Goal: Find specific page/section: Find specific page/section

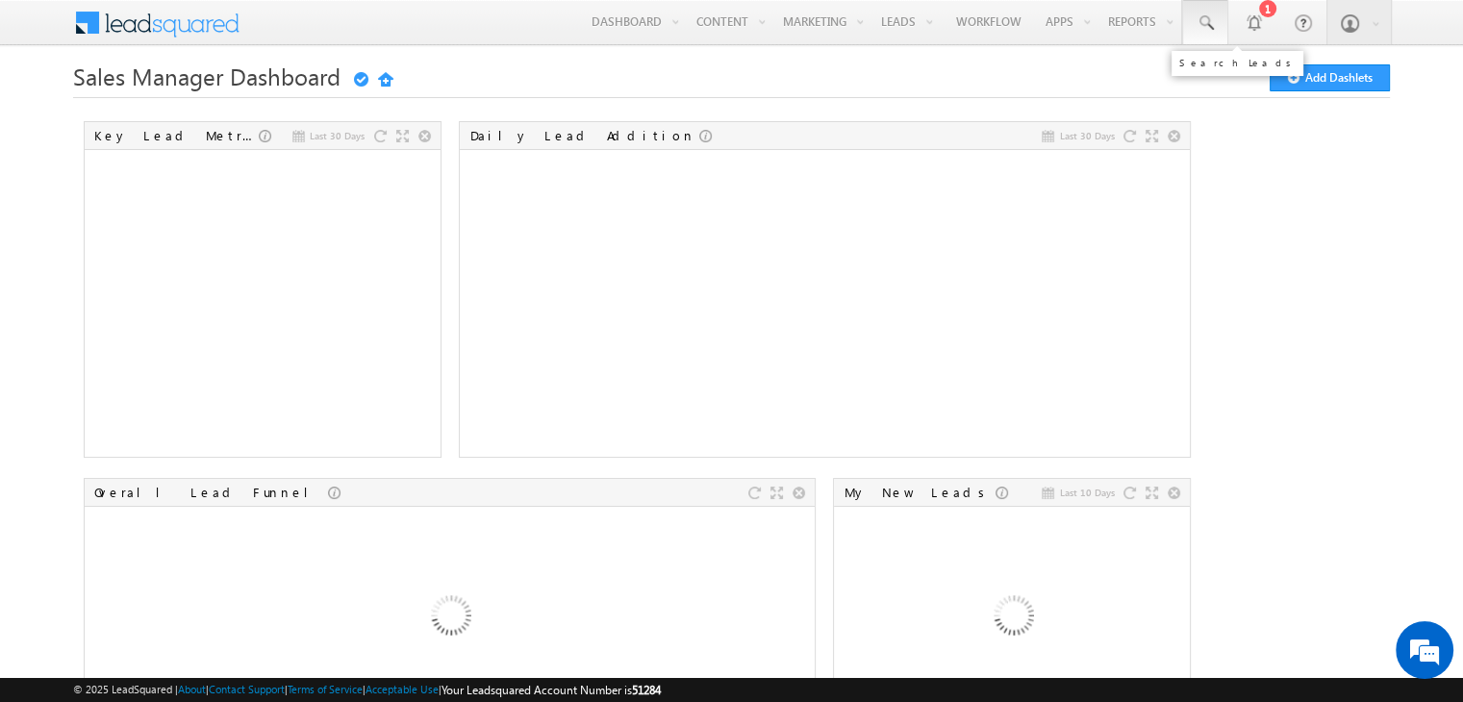
click at [1212, 23] on span at bounding box center [1205, 22] width 19 height 19
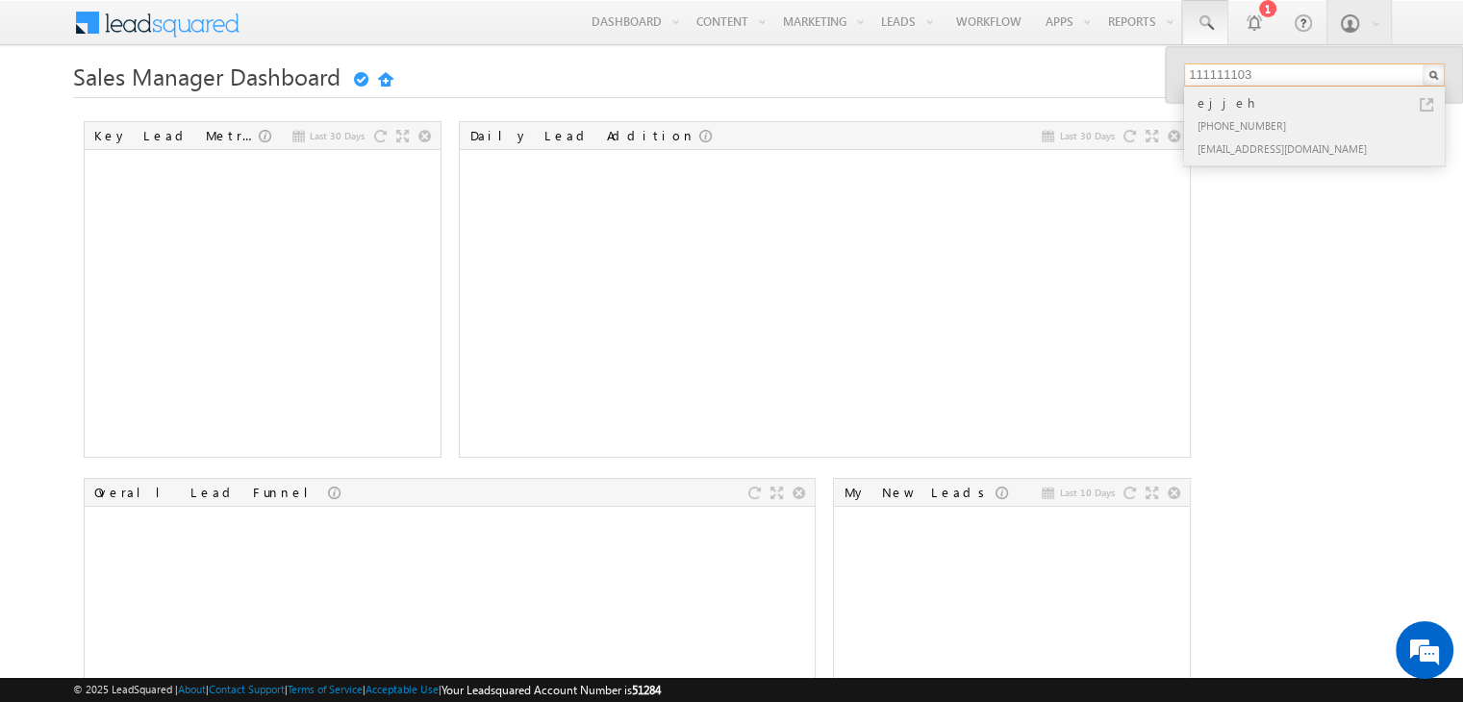
type input "111111103"
click at [1216, 105] on div "ejjeh" at bounding box center [1323, 102] width 258 height 21
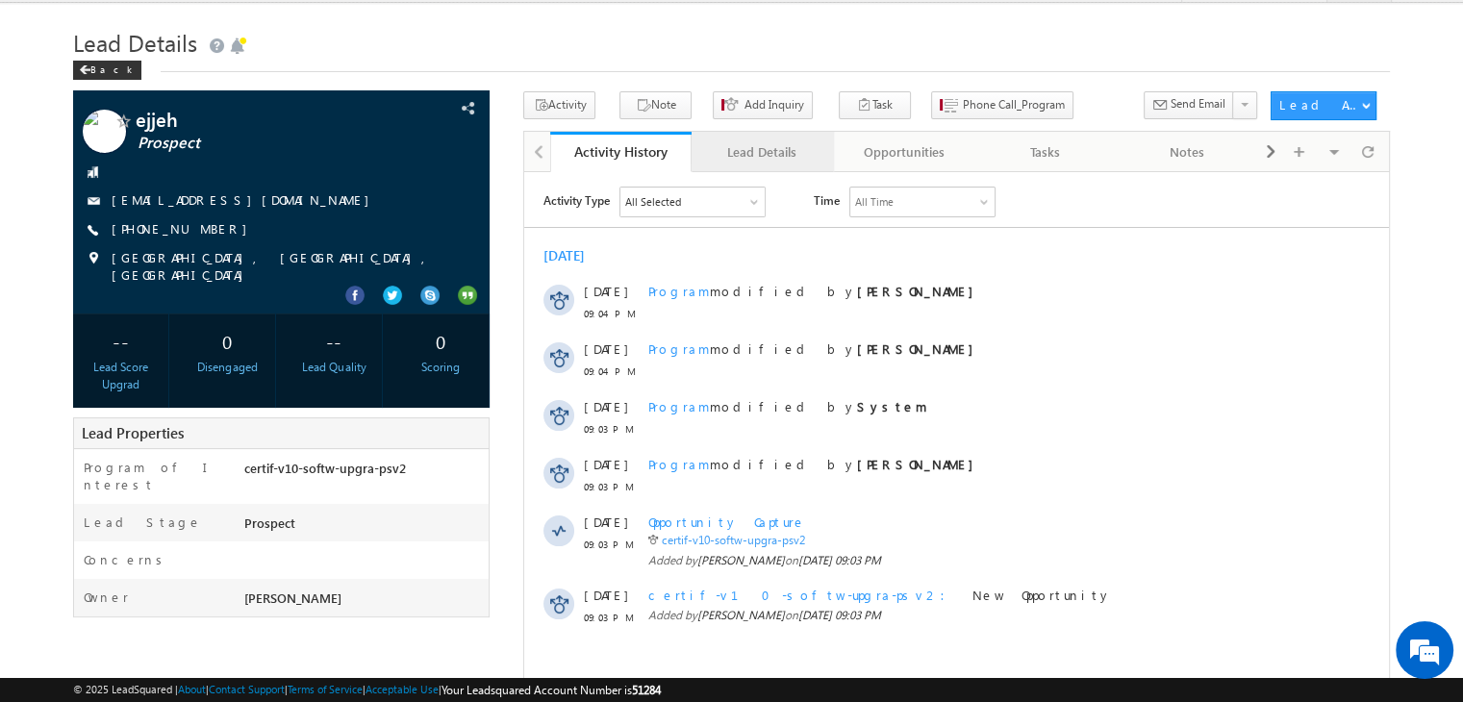
click at [743, 164] on link "Lead Details" at bounding box center [762, 152] width 141 height 40
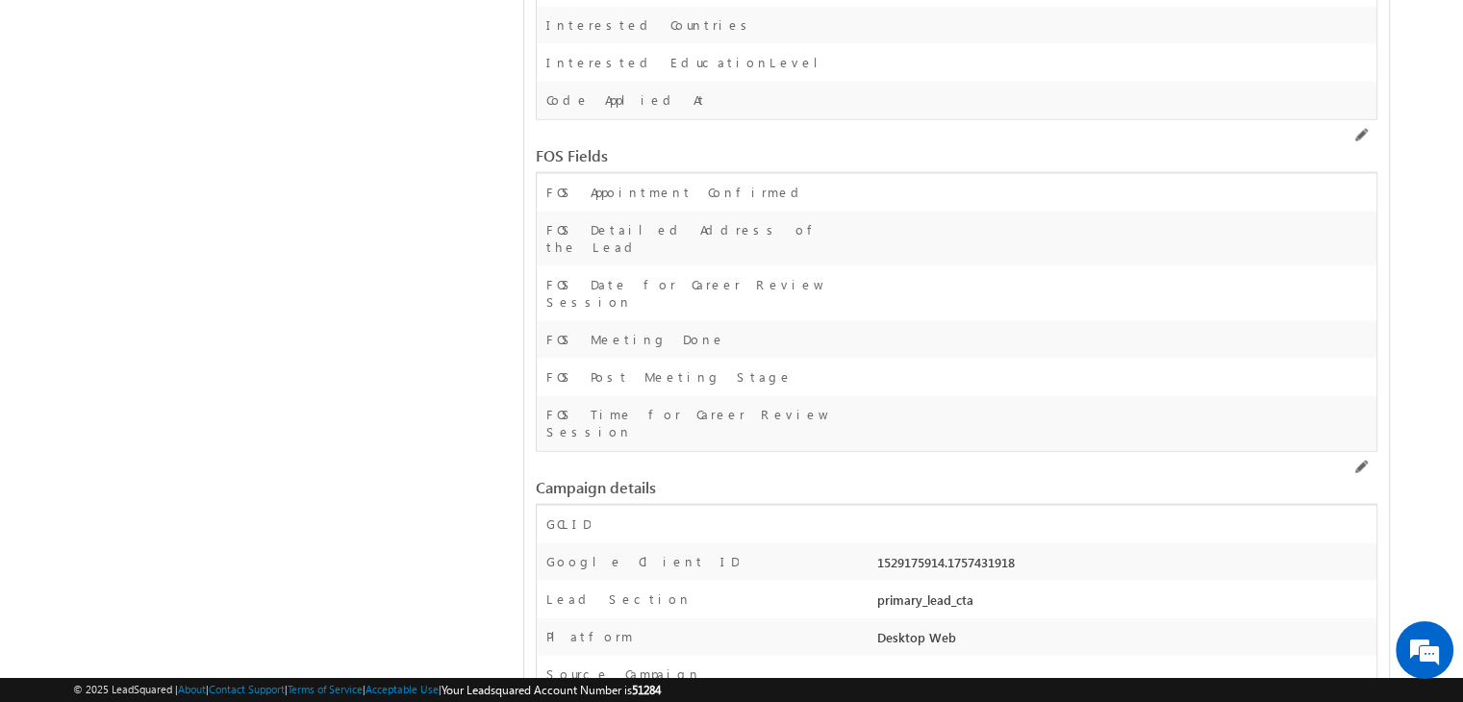
scroll to position [4624, 0]
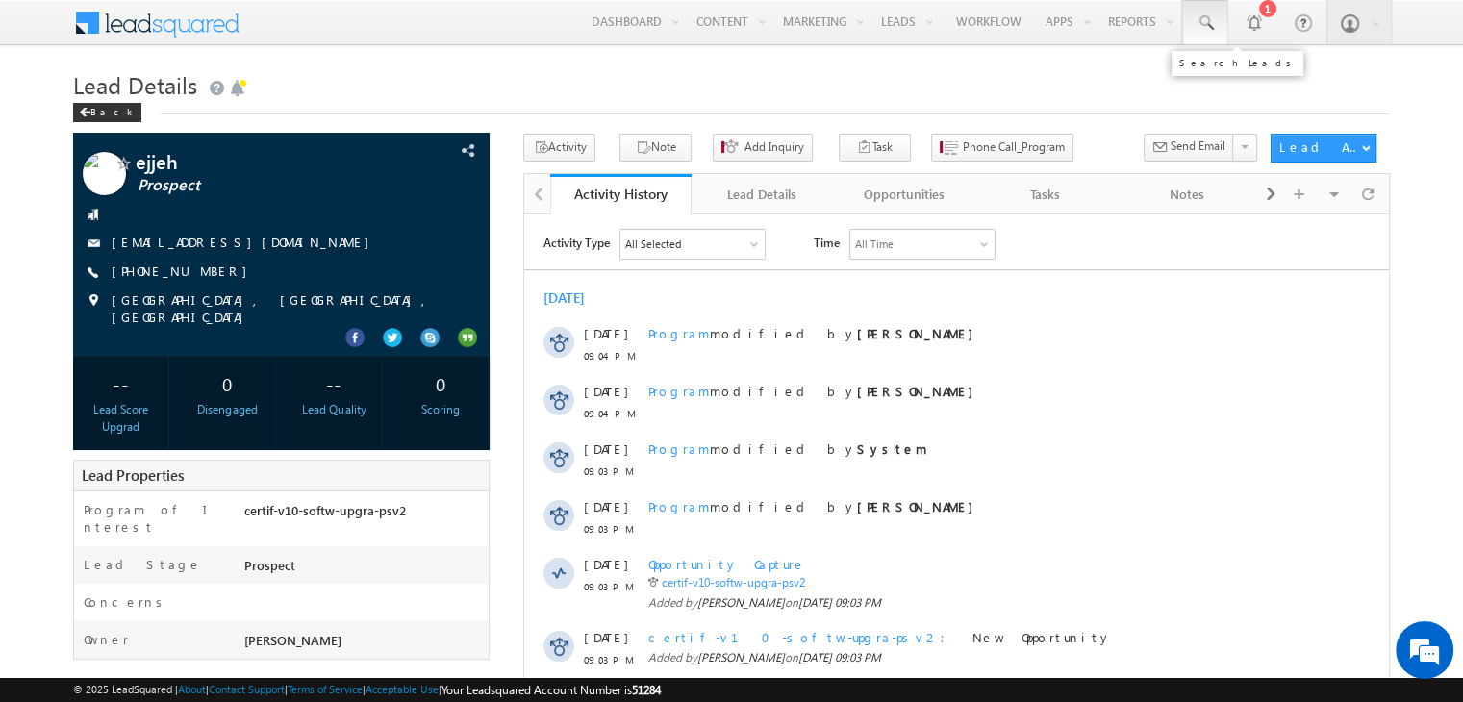
click at [1198, 26] on span at bounding box center [1205, 22] width 19 height 19
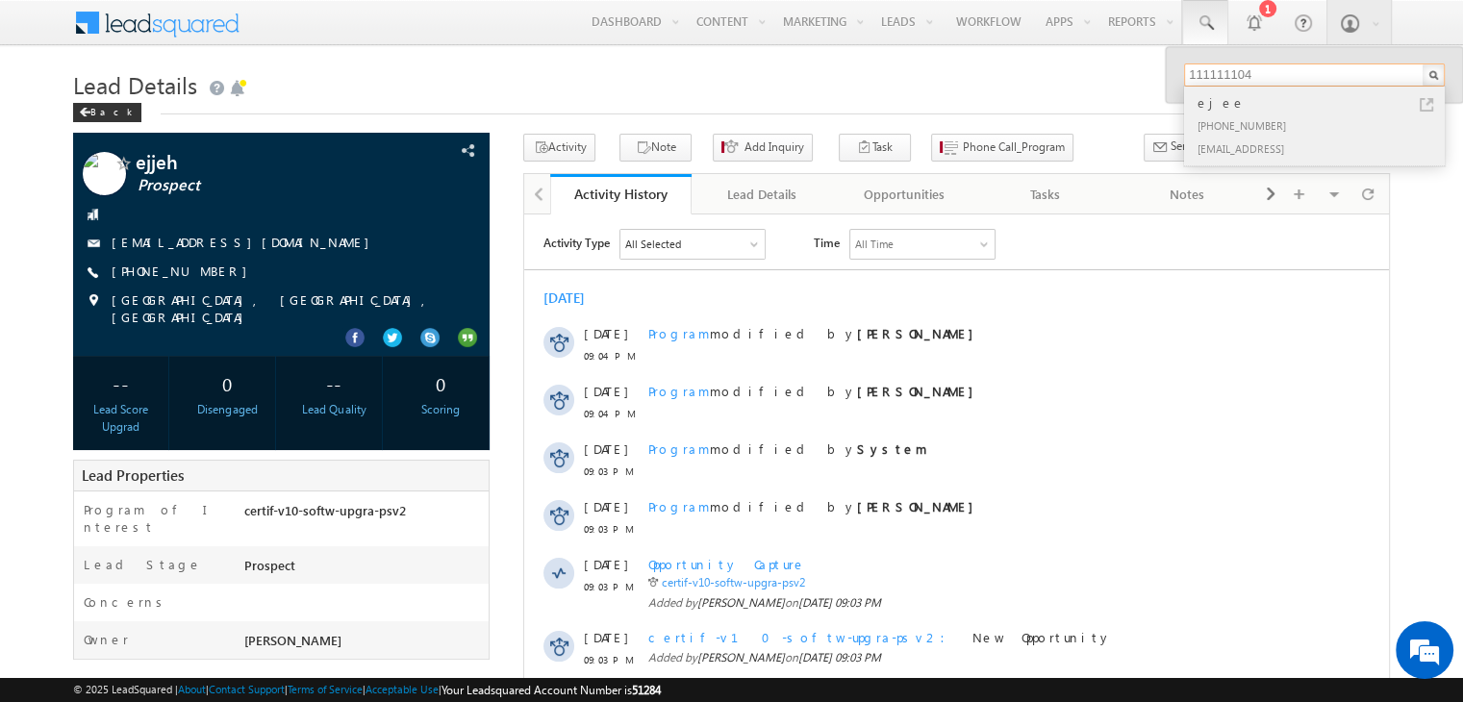
type input "111111104"
click at [1211, 123] on div "+91-1111111104" at bounding box center [1323, 125] width 258 height 23
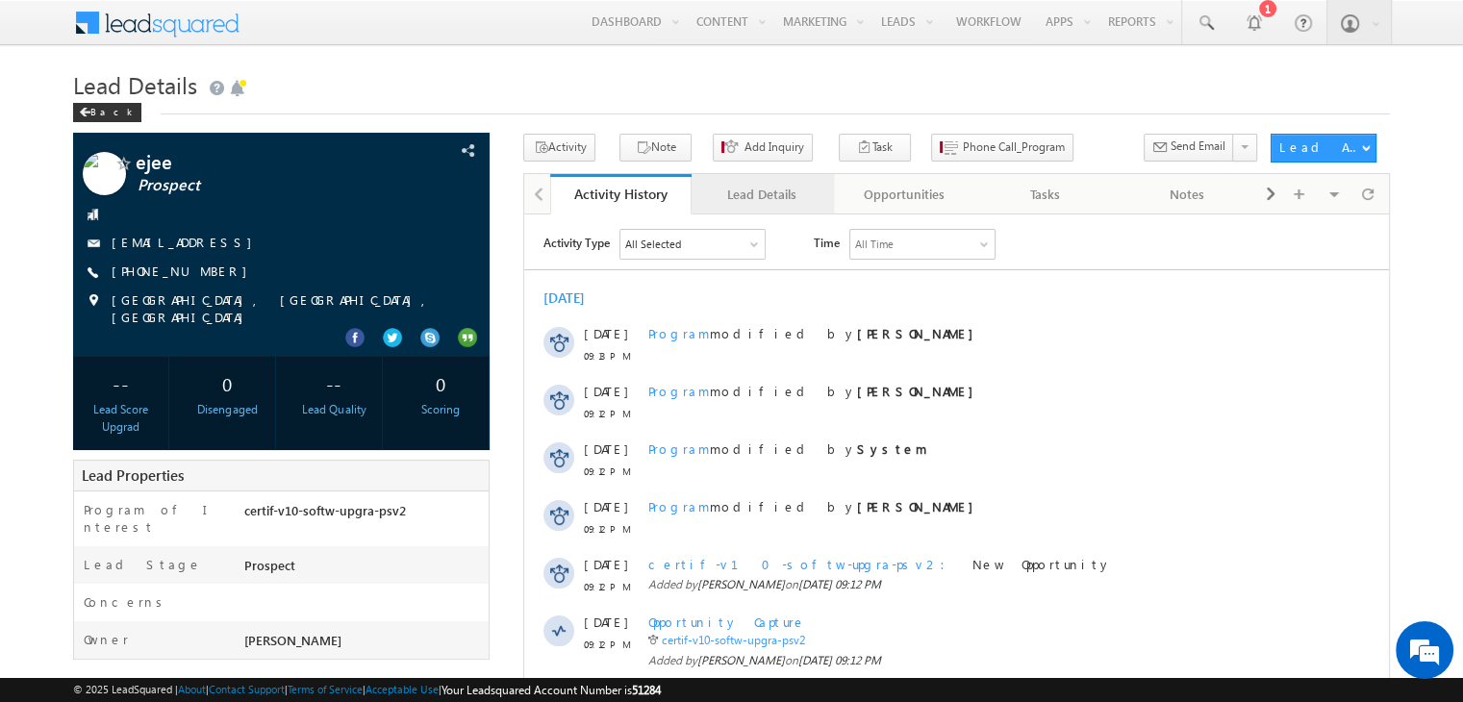
click at [751, 194] on div "Lead Details" at bounding box center [761, 194] width 109 height 23
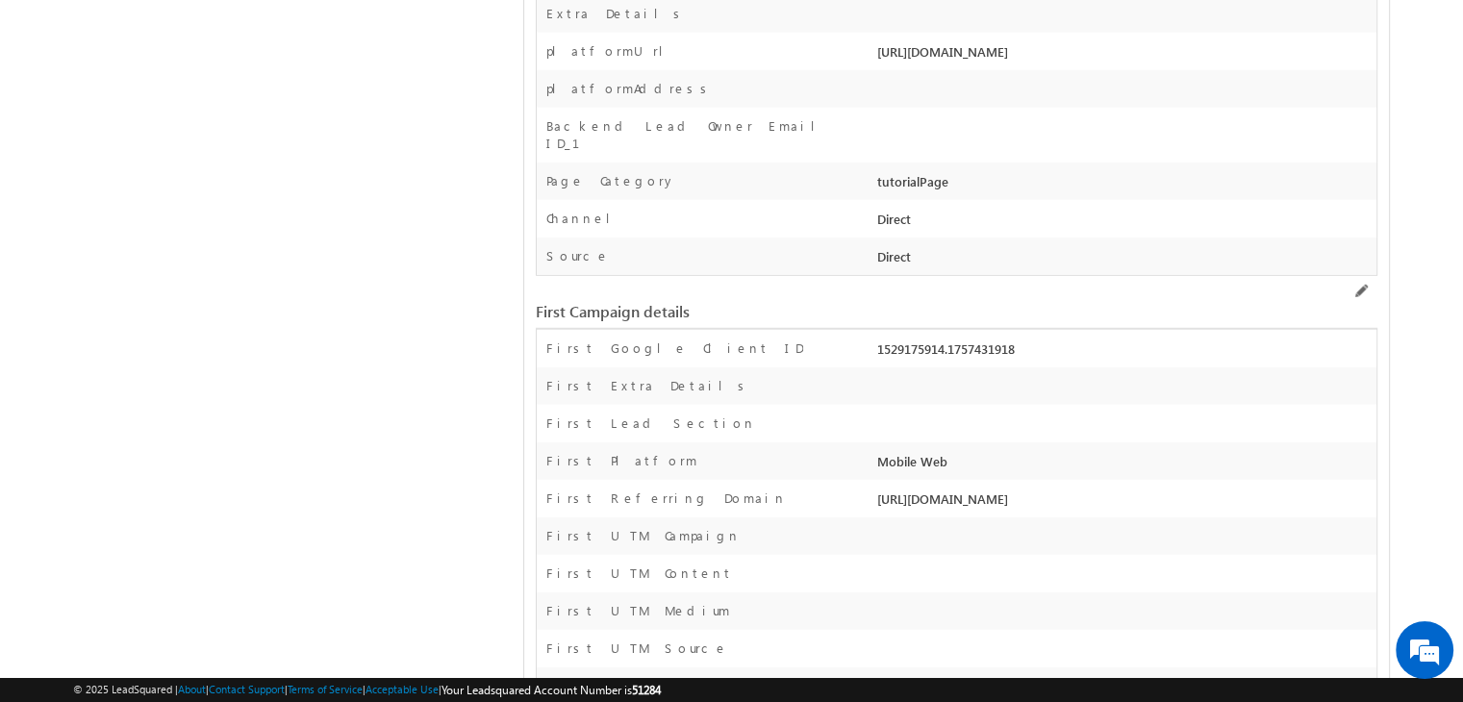
scroll to position [5255, 0]
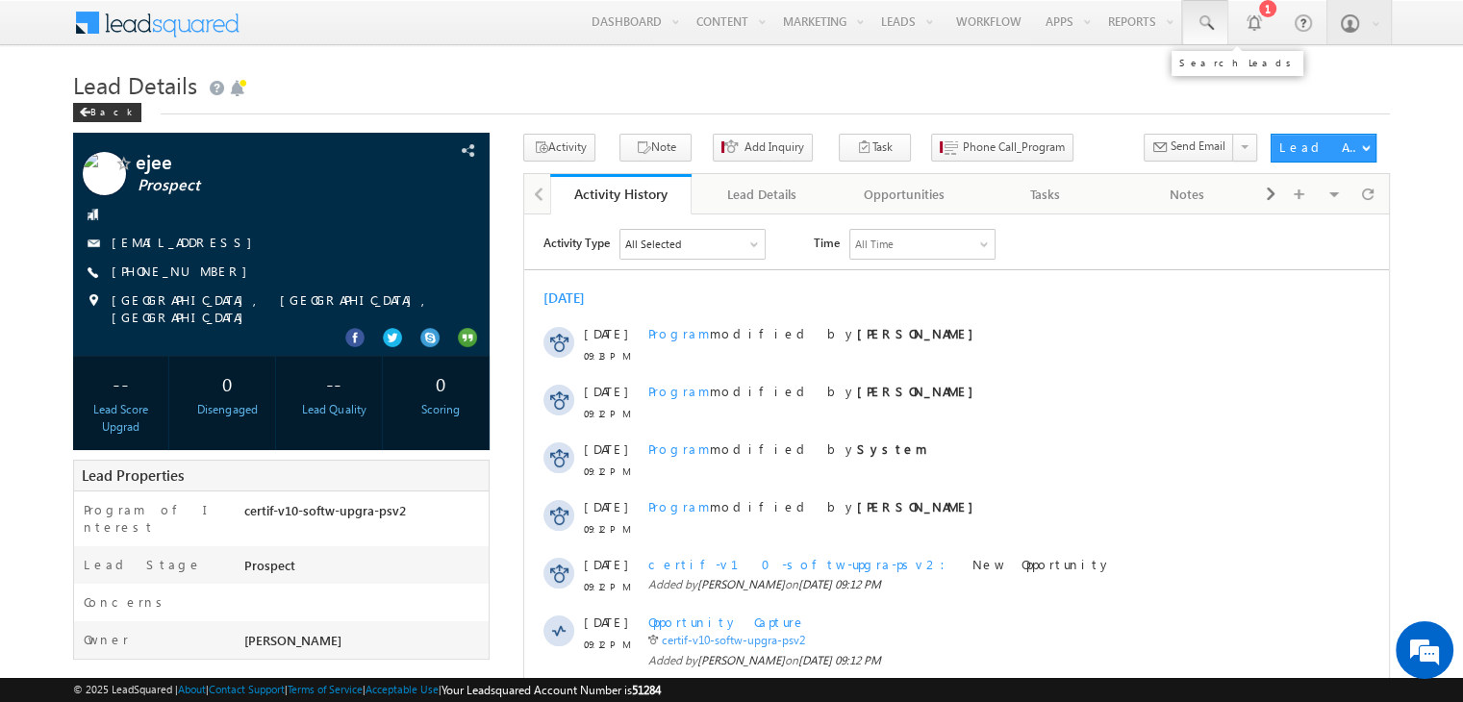
click at [1216, 28] on link at bounding box center [1205, 22] width 46 height 44
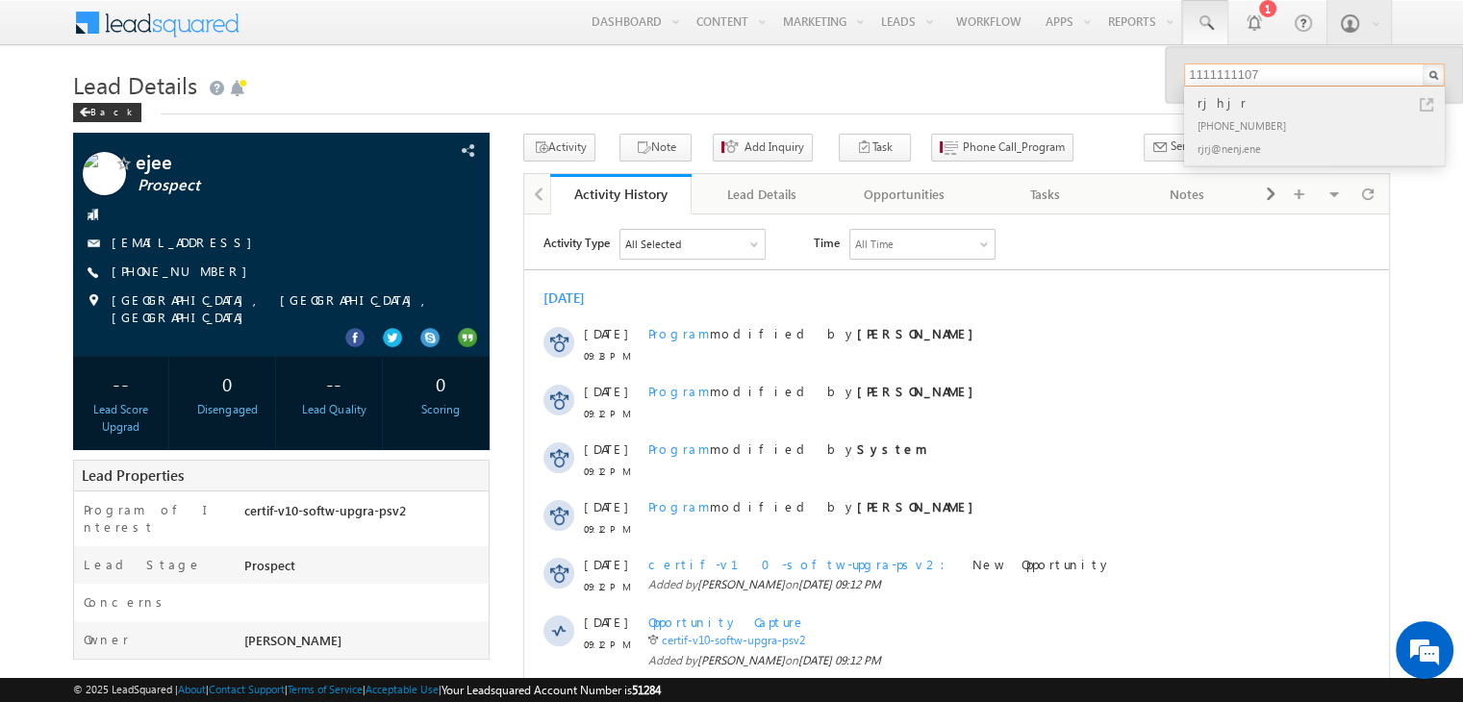
type input "1111111107"
click at [1213, 120] on div "[PHONE_NUMBER]" at bounding box center [1323, 125] width 258 height 23
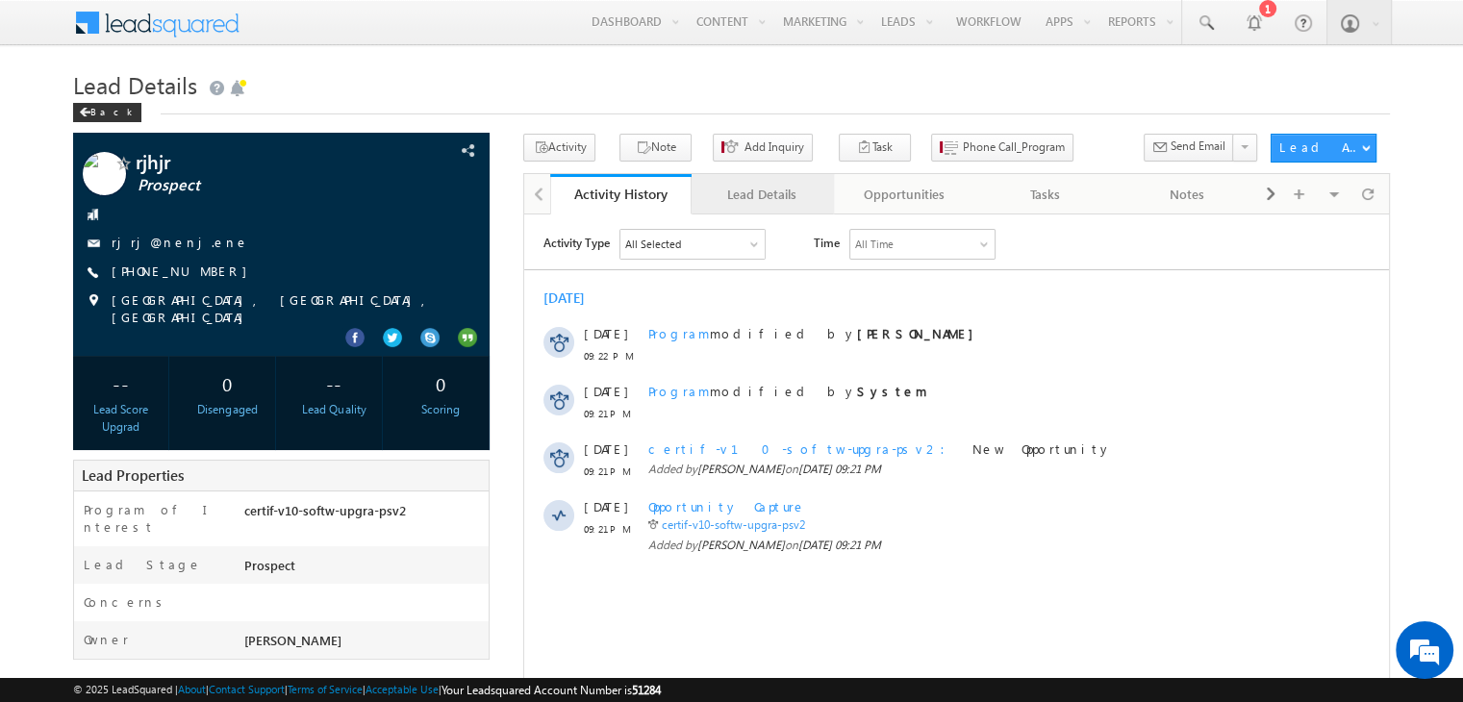
click at [774, 202] on div "Lead Details" at bounding box center [761, 194] width 109 height 23
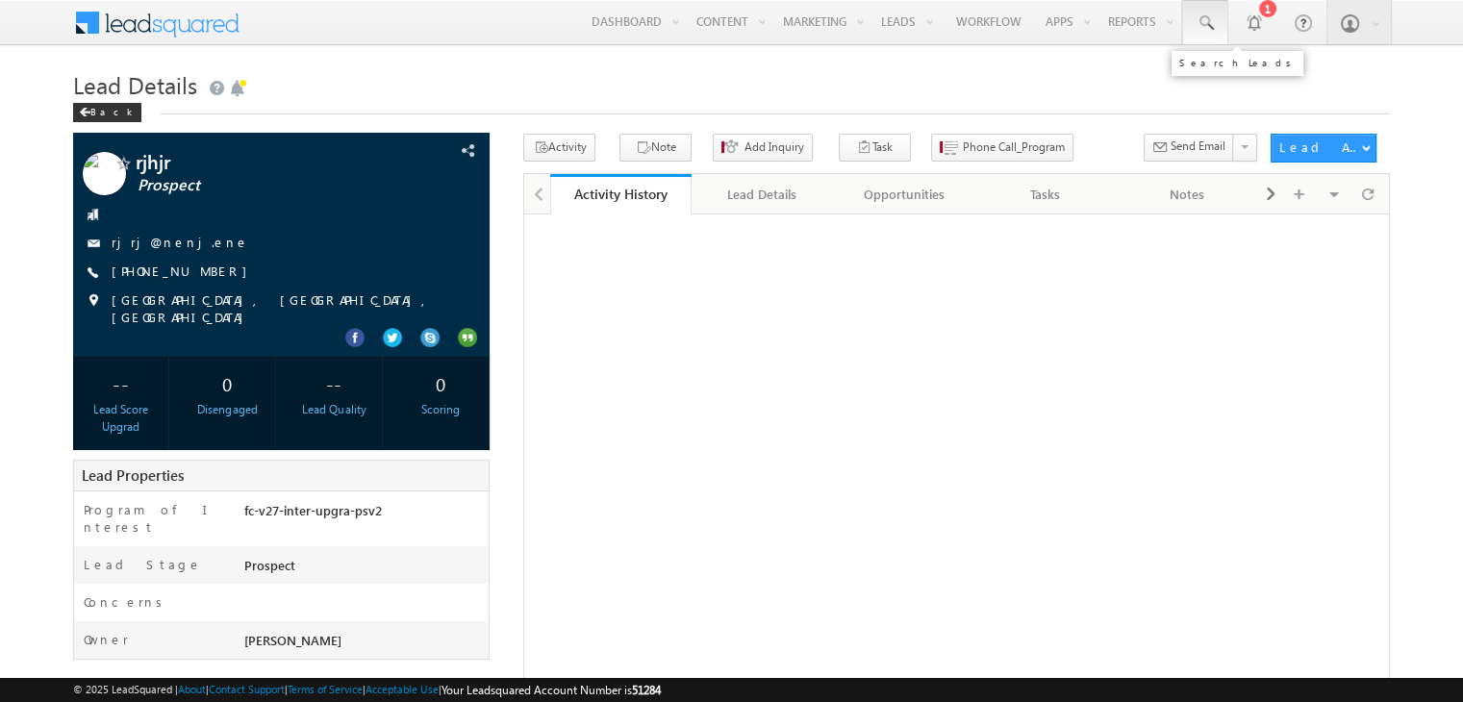
click at [1210, 22] on span at bounding box center [1205, 22] width 19 height 19
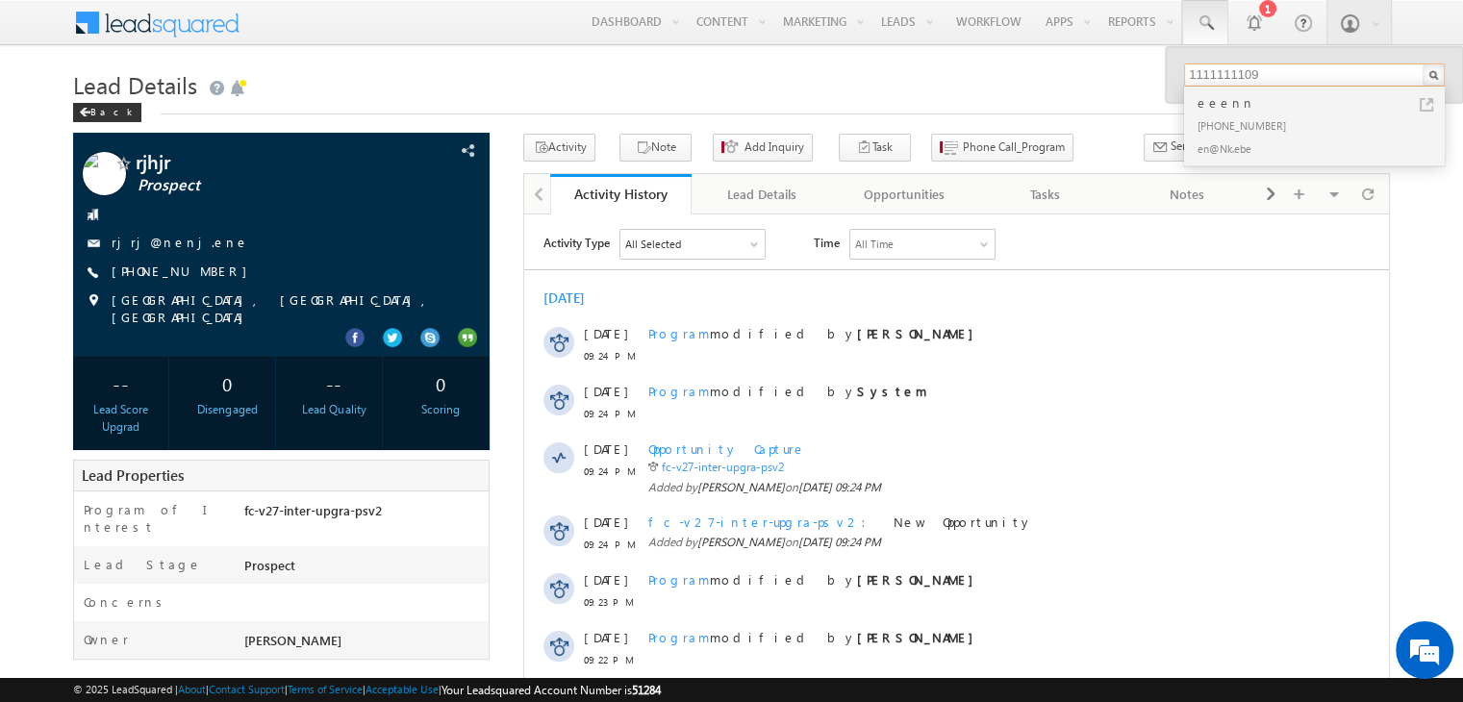
type input "1111111109"
click at [1214, 104] on div "eeenn" at bounding box center [1323, 102] width 258 height 21
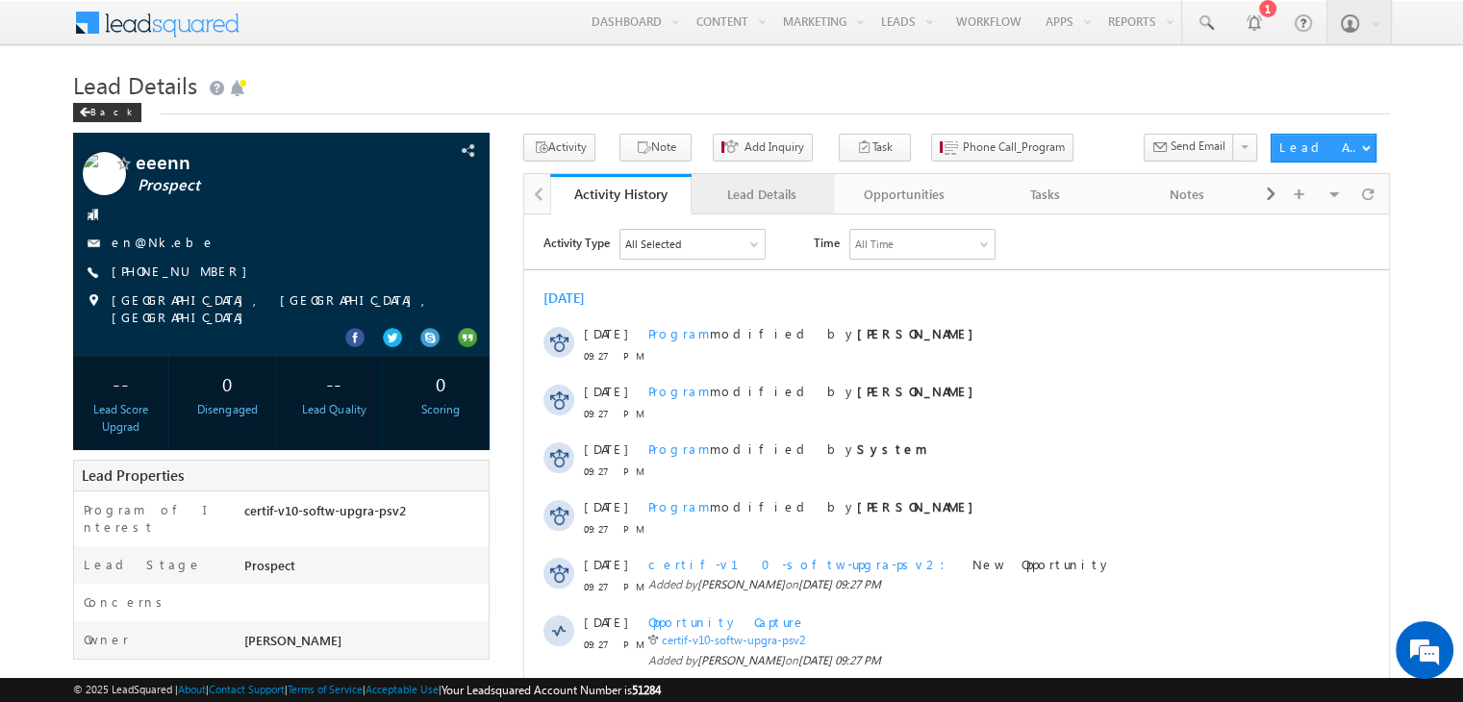
click at [759, 186] on div "Lead Details" at bounding box center [761, 194] width 109 height 23
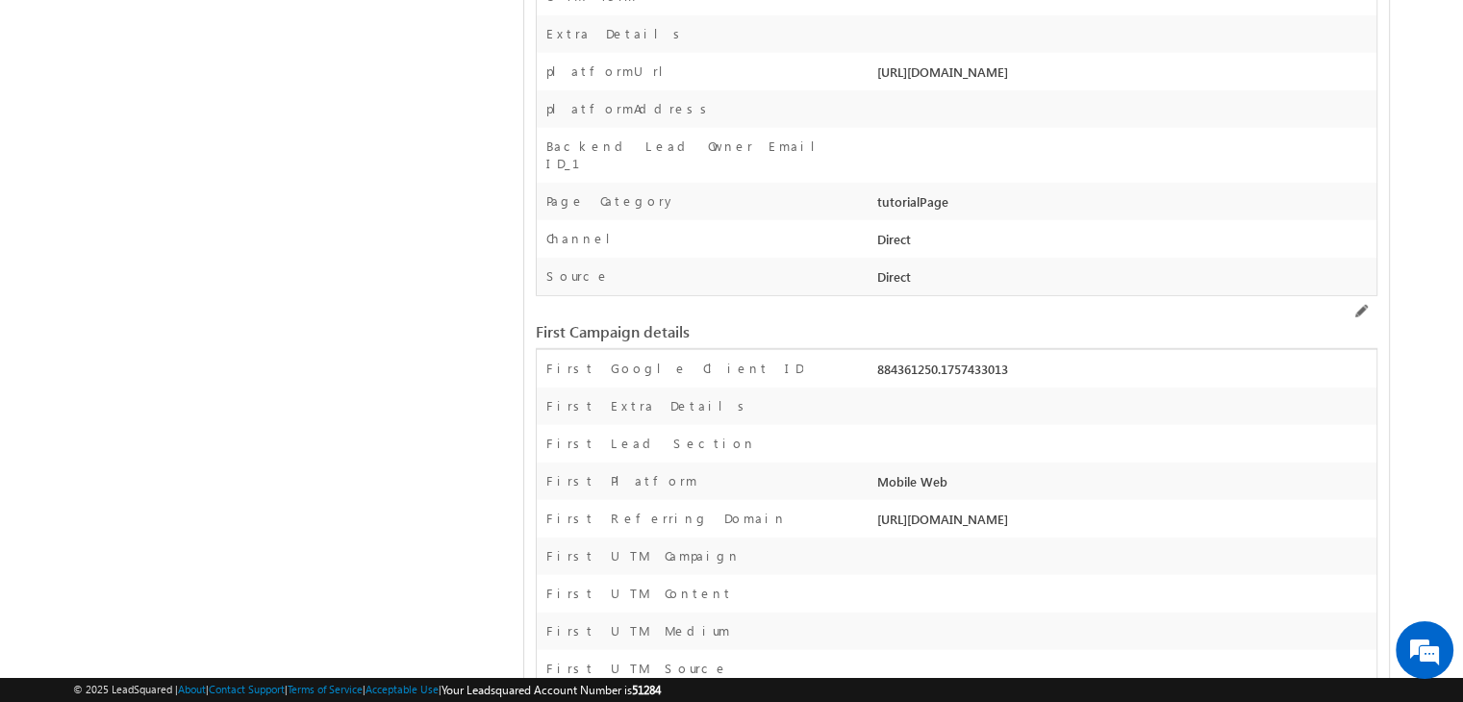
scroll to position [5456, 0]
